Goal: Ask a question: Seek information or help from site administrators or community

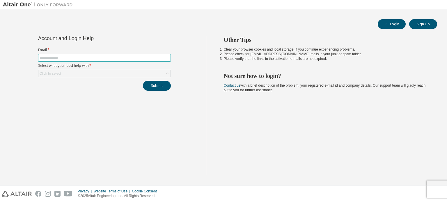
click at [147, 58] on input "text" at bounding box center [105, 58] width 130 height 5
type input "**********"
click at [94, 73] on div "Click to select" at bounding box center [104, 73] width 132 height 7
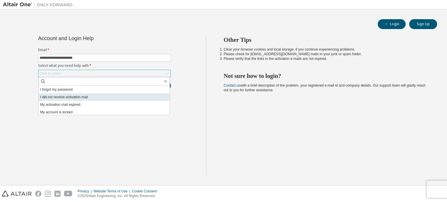
click at [89, 96] on li "I did not receive activation mail" at bounding box center [104, 97] width 131 height 8
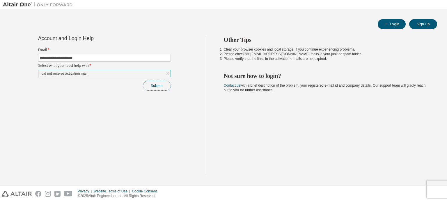
click at [153, 86] on button "Submit" at bounding box center [157, 86] width 28 height 10
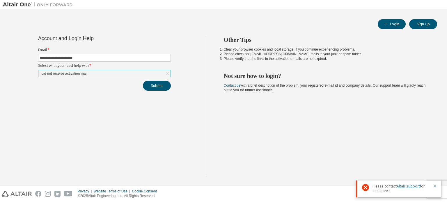
click at [404, 187] on link "Altair support" at bounding box center [408, 186] width 23 height 5
click at [409, 186] on link "Altair support" at bounding box center [408, 186] width 23 height 5
click at [435, 185] on icon "button" at bounding box center [434, 186] width 3 height 3
